Goal: Transaction & Acquisition: Register for event/course

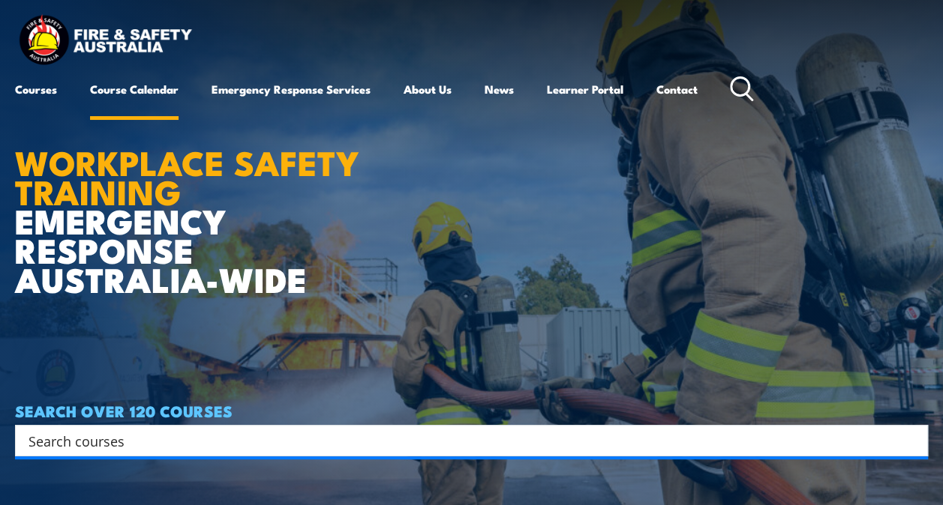
click at [116, 88] on link "Course Calendar" at bounding box center [134, 89] width 88 height 36
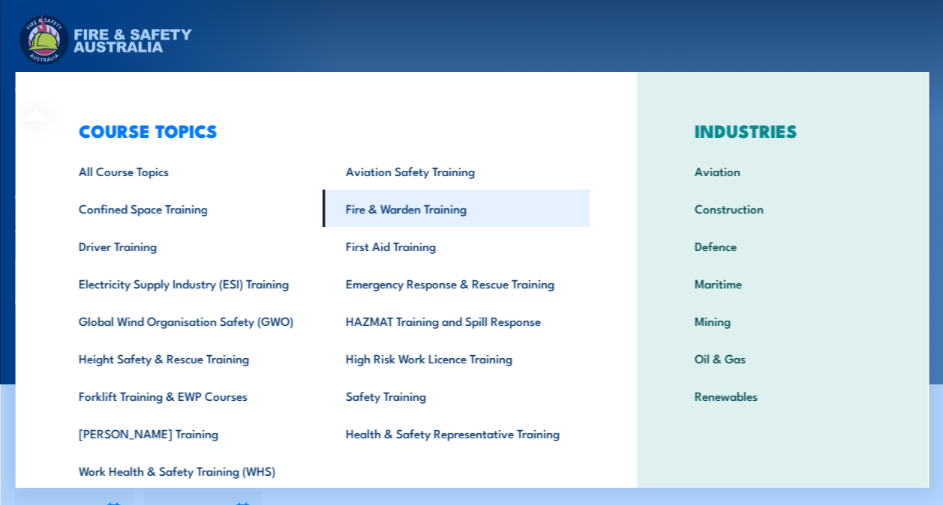
click at [403, 210] on link "Fire & Warden Training" at bounding box center [455, 208] width 267 height 37
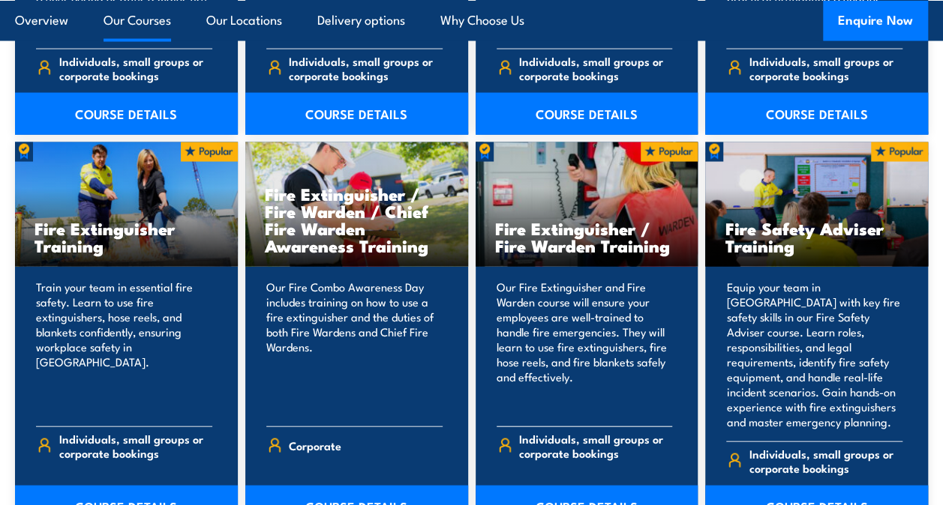
scroll to position [1575, 0]
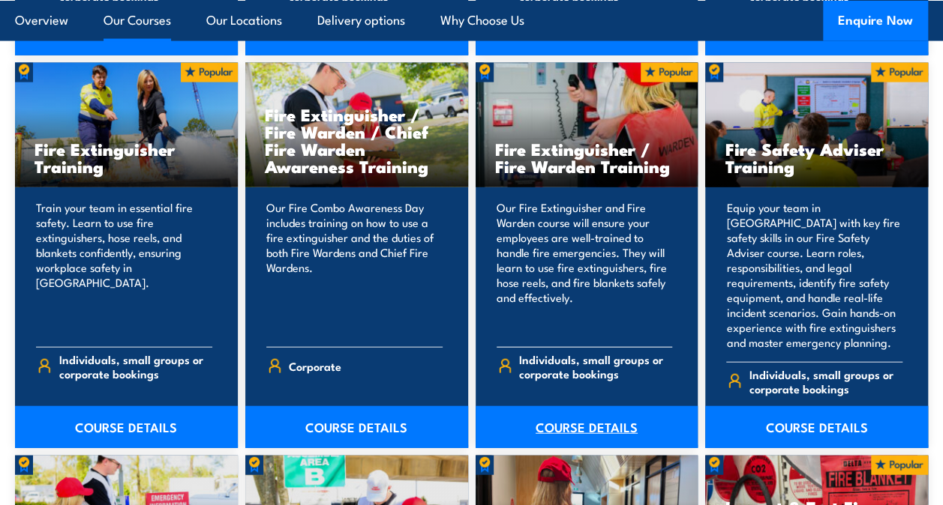
click at [579, 411] on link "COURSE DETAILS" at bounding box center [586, 427] width 223 height 42
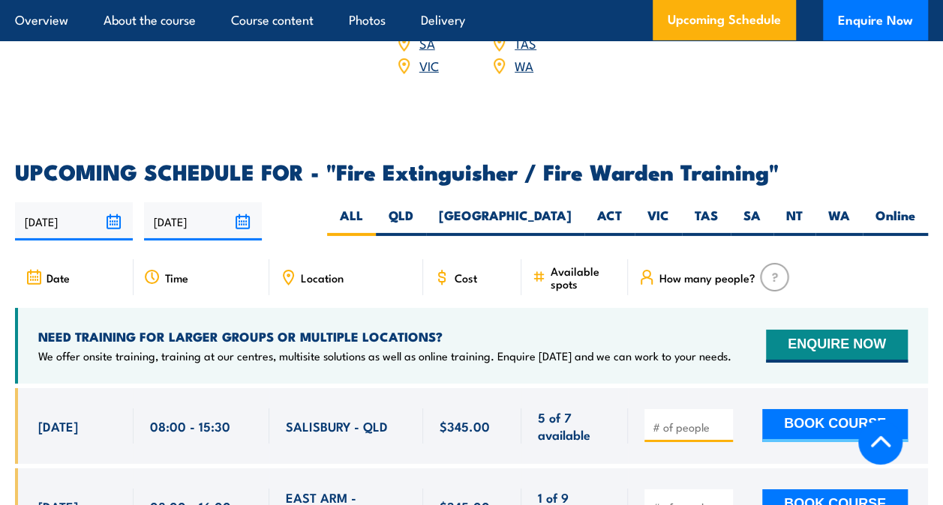
scroll to position [2324, 0]
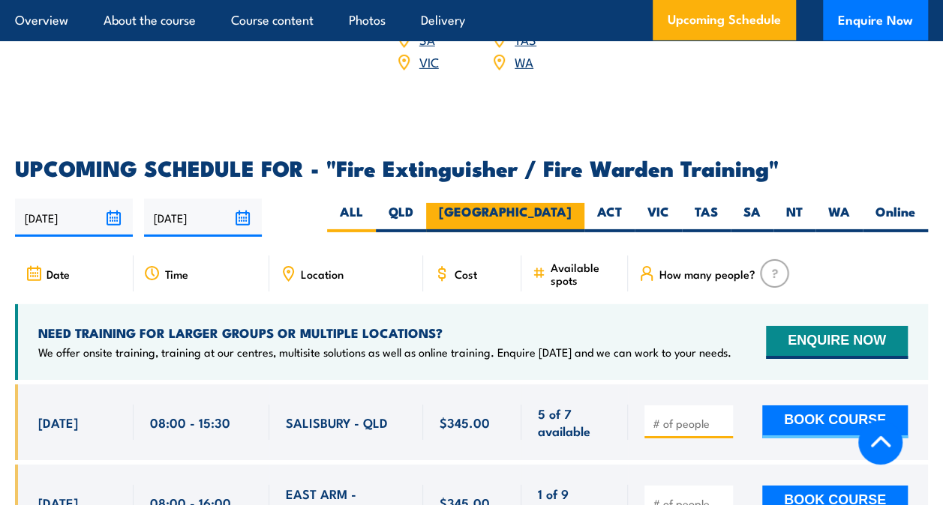
click at [555, 203] on label "NSW" at bounding box center [505, 217] width 158 height 29
click at [571, 203] on input "NSW" at bounding box center [576, 208] width 10 height 10
radio input "true"
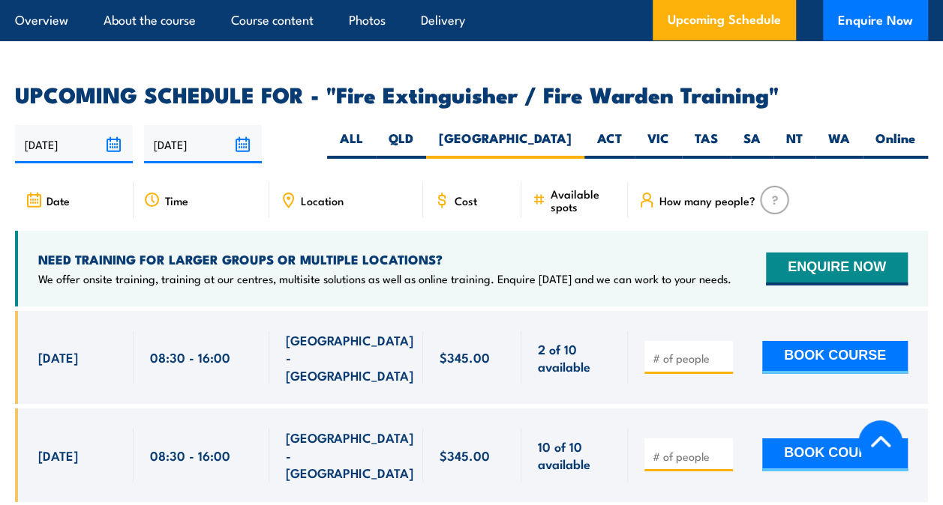
scroll to position [2441, 0]
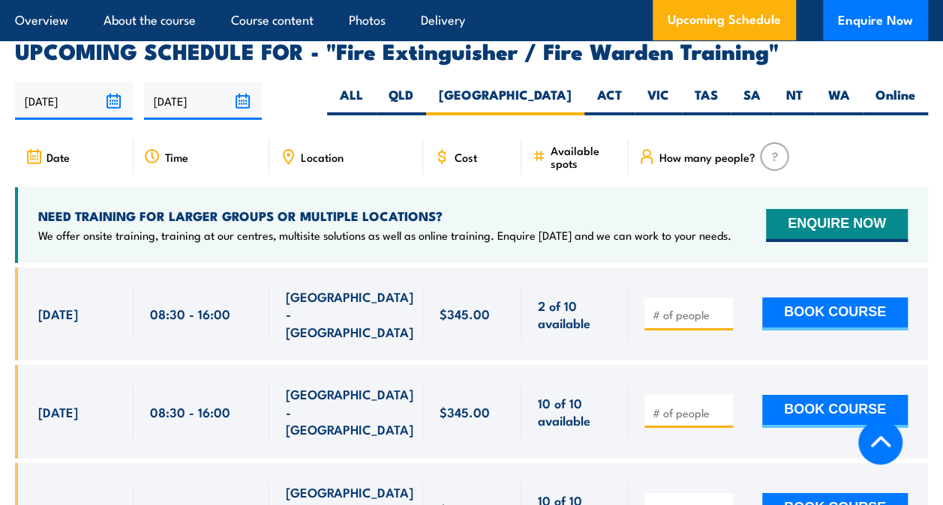
click at [669, 307] on input "number" at bounding box center [689, 314] width 75 height 15
type input "1"
click at [808, 298] on button "BOOK COURSE" at bounding box center [834, 314] width 145 height 33
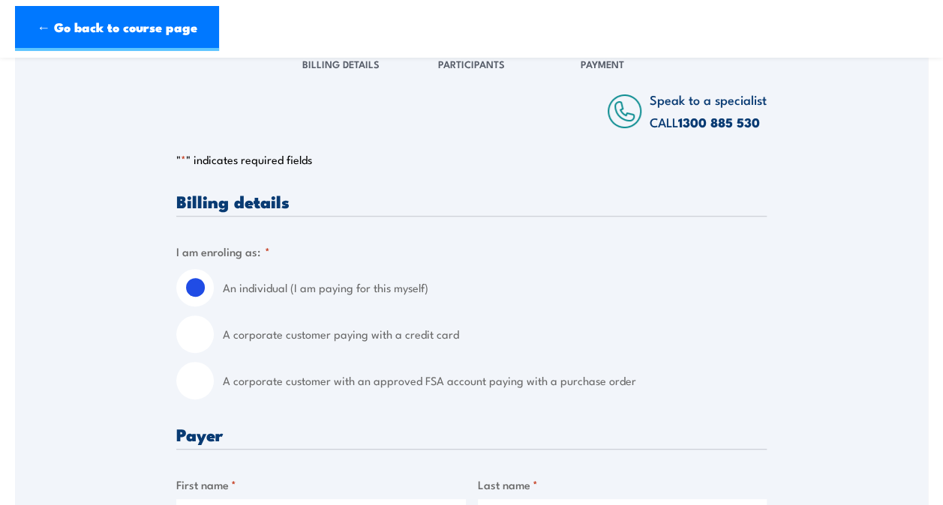
scroll to position [225, 0]
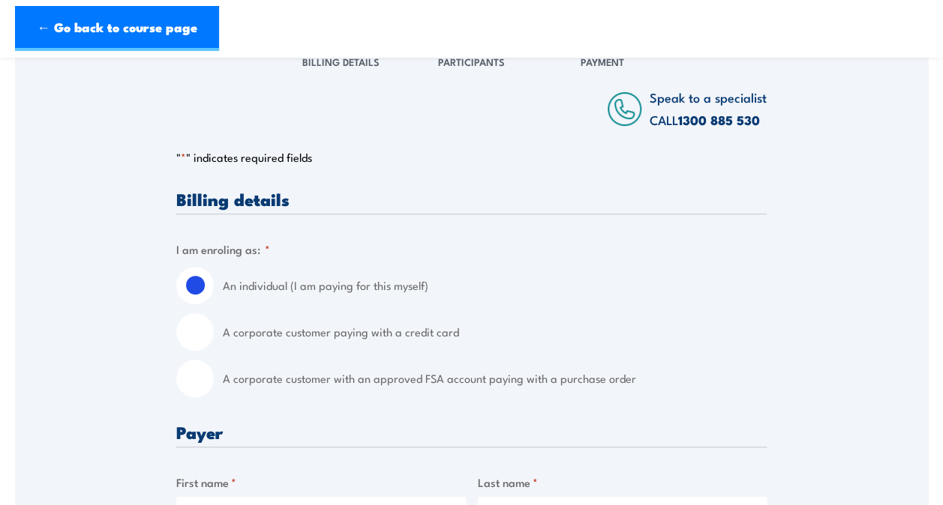
click at [214, 385] on div "A corporate customer with an approved FSA account paying with a purchase order" at bounding box center [471, 378] width 590 height 37
click at [184, 380] on input "A corporate customer with an approved FSA account paying with a purchase order" at bounding box center [194, 378] width 37 height 37
radio input "true"
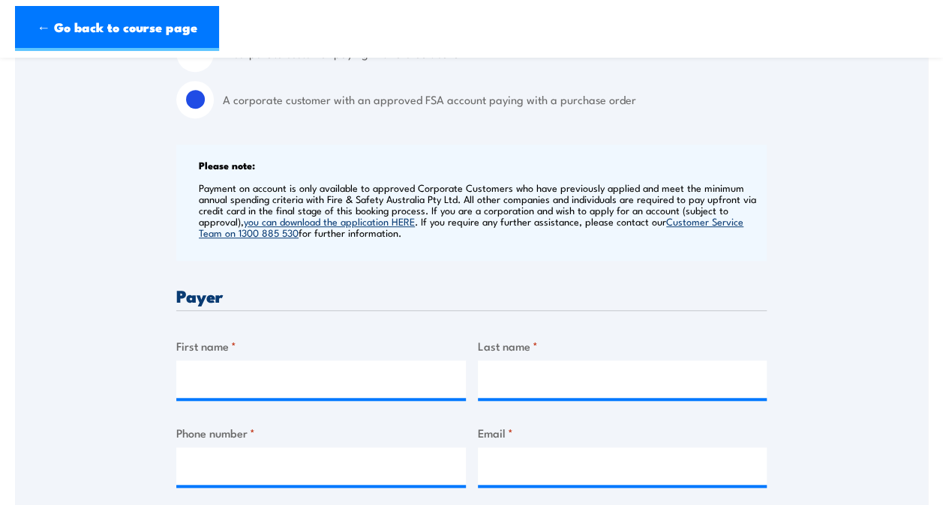
scroll to position [525, 0]
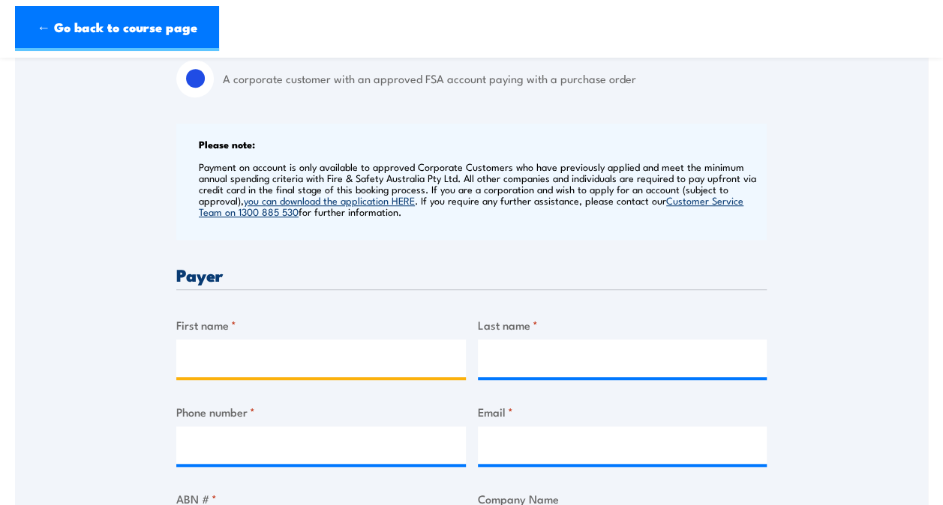
click at [260, 358] on input "First name *" at bounding box center [320, 358] width 289 height 37
type input "[PERSON_NAME]"
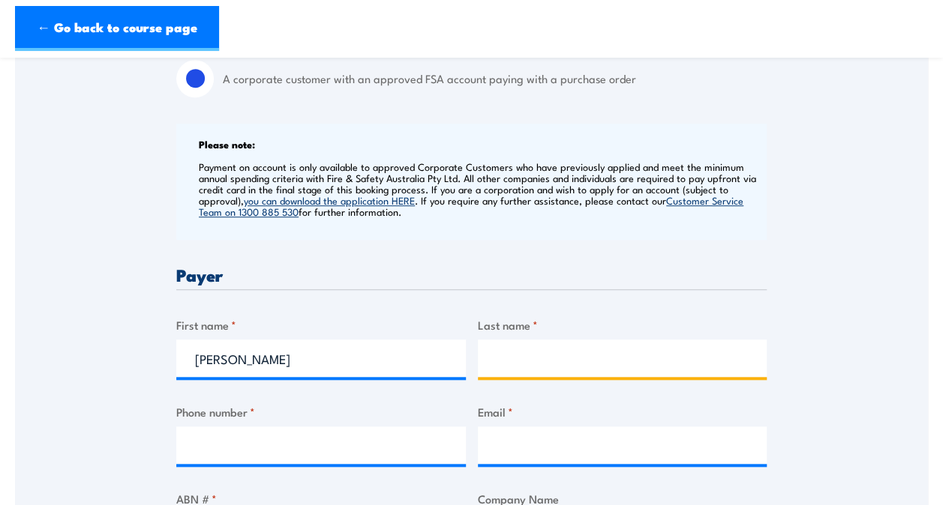
type input "Barnstable"
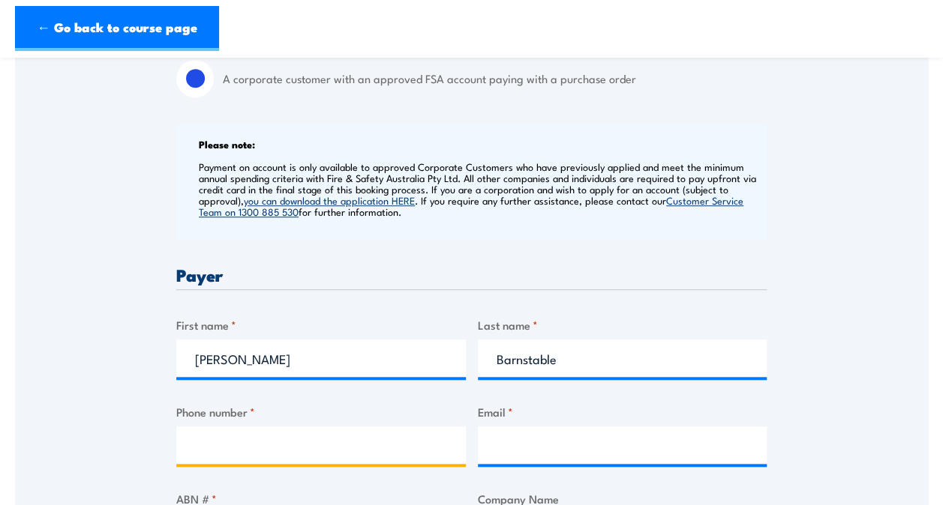
type input "0430229340"
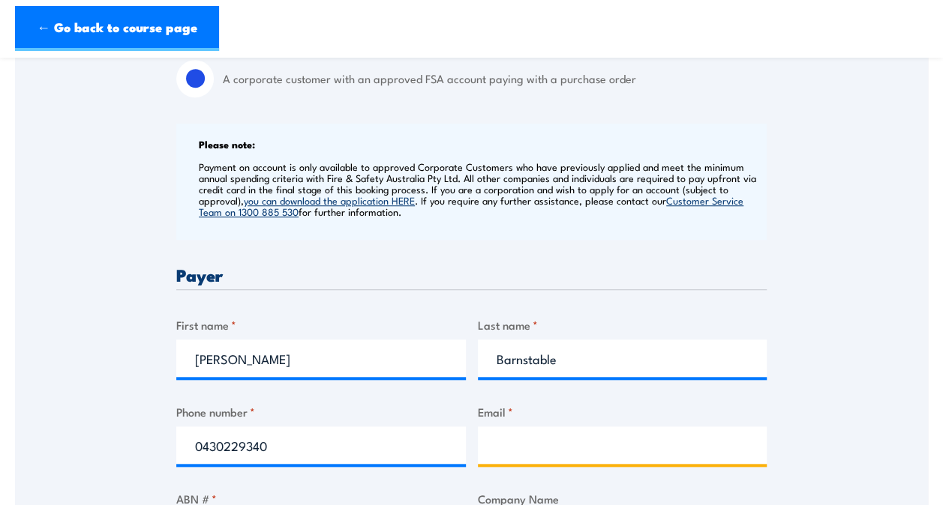
type input "[EMAIL_ADDRESS][DOMAIN_NAME]"
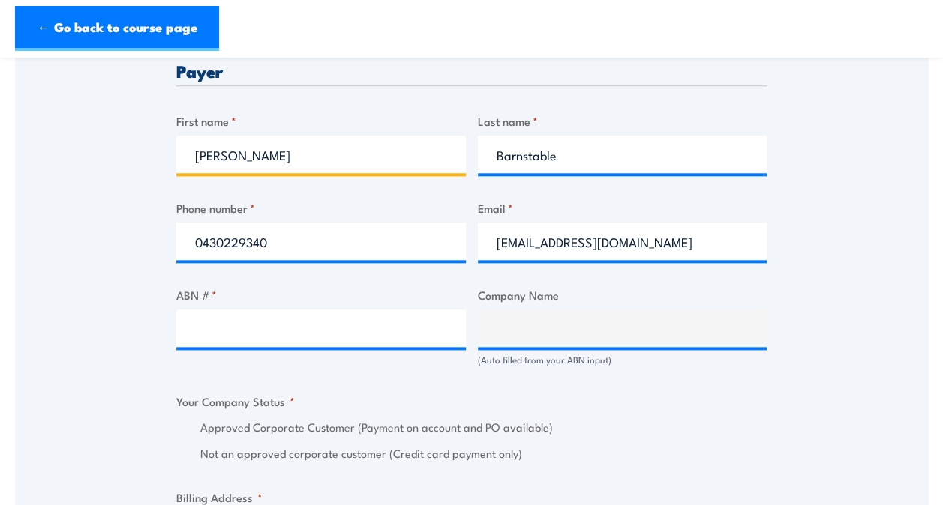
scroll to position [750, 0]
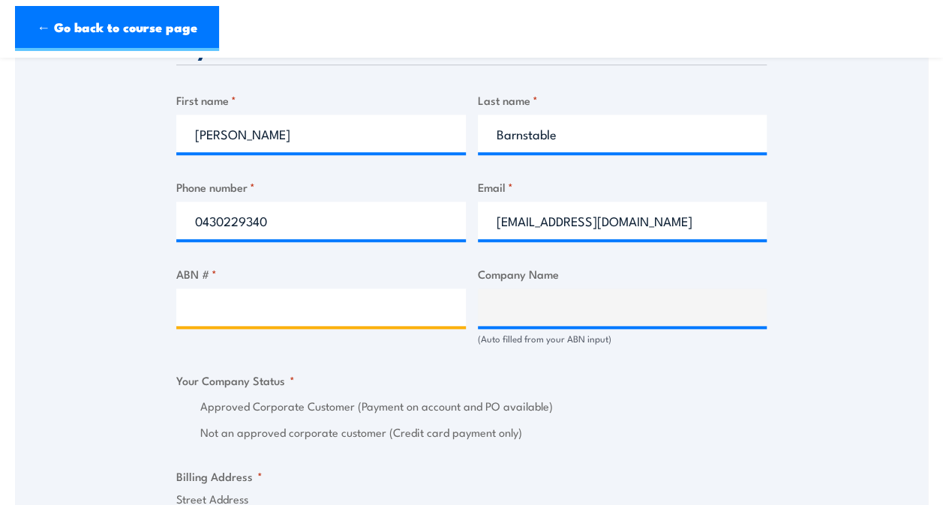
click at [231, 316] on input "ABN # *" at bounding box center [320, 307] width 289 height 37
paste input "21068626764"
type input "21068626764"
click at [306, 313] on input "21068626764" at bounding box center [320, 307] width 289 height 37
click at [193, 307] on input "21068626764" at bounding box center [320, 307] width 289 height 37
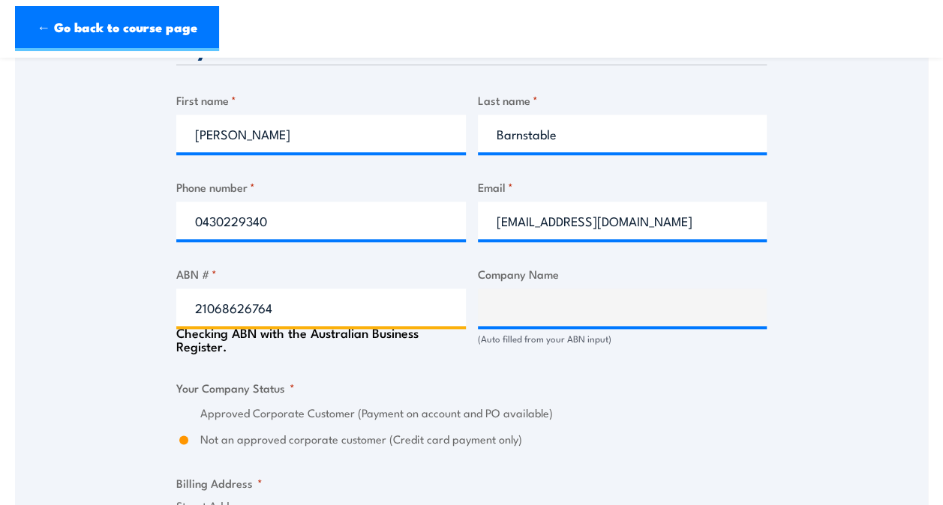
type input "SCHIAVELLO CONSTRUCTION (NSW) PTY LTD"
radio input "true"
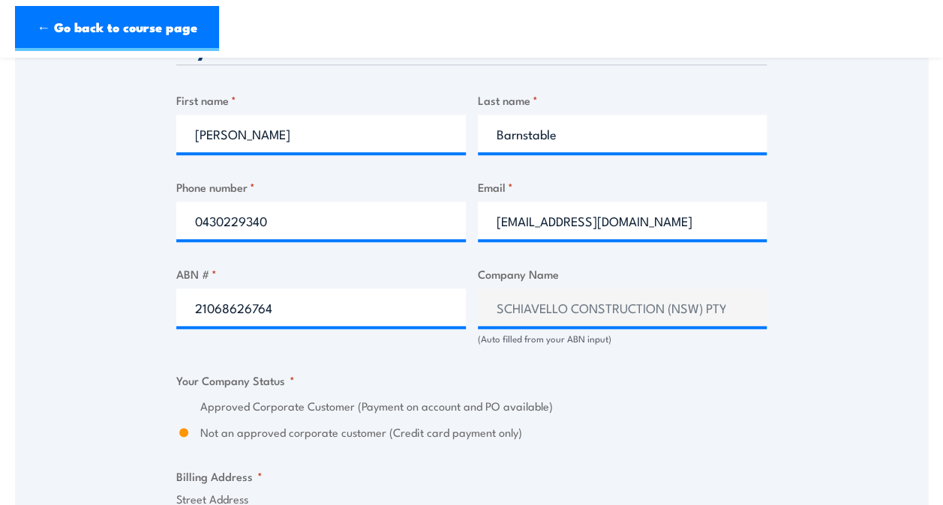
click at [586, 382] on fieldset "Your Company Status * Approved Corporate Customer (Payment on account and PO av…" at bounding box center [471, 407] width 590 height 70
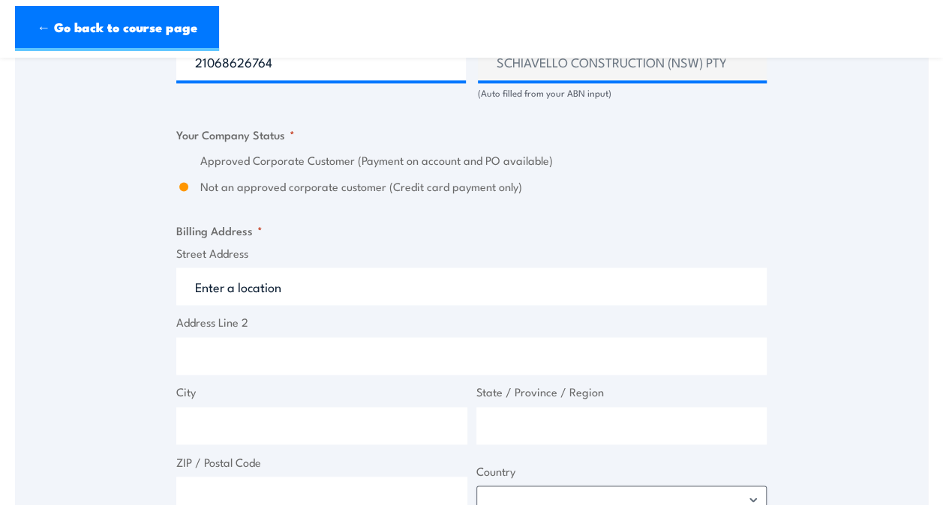
scroll to position [1125, 0]
